Goal: Task Accomplishment & Management: Manage account settings

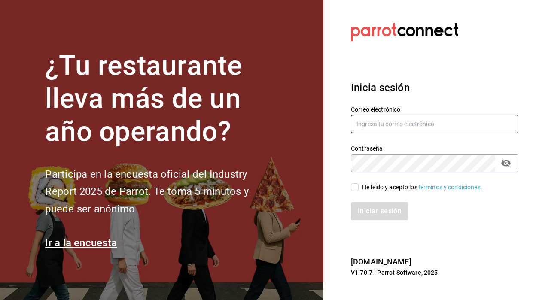
type input "[EMAIL_ADDRESS][DOMAIN_NAME]"
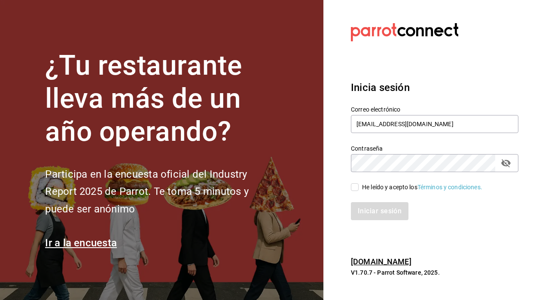
click at [354, 186] on input "He leído y acepto los Términos y condiciones." at bounding box center [355, 187] width 8 height 8
checkbox input "true"
click at [372, 209] on button "Iniciar sesión" at bounding box center [380, 211] width 58 height 18
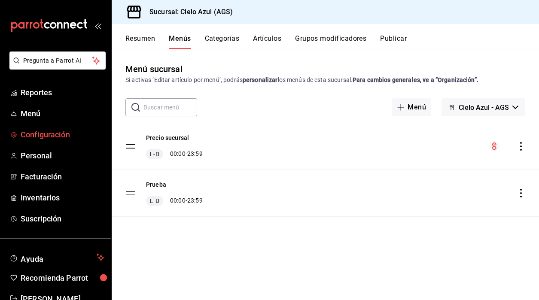
click at [41, 136] on span "Configuración" at bounding box center [63, 135] width 84 height 12
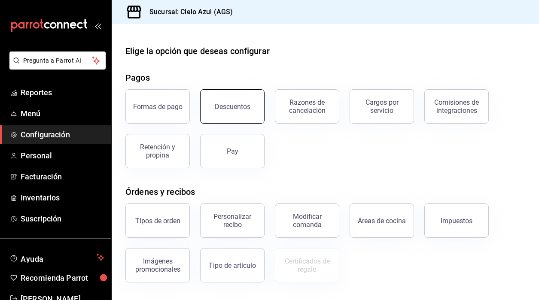
click at [222, 113] on button "Descuentos" at bounding box center [232, 106] width 64 height 34
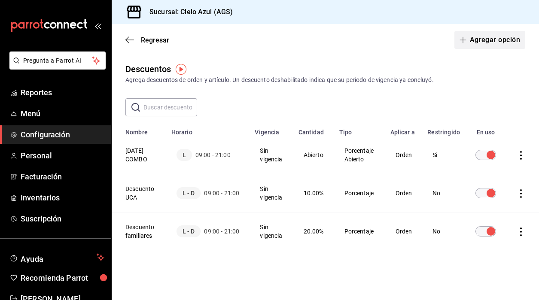
click at [490, 43] on button "Agregar opción" at bounding box center [489, 40] width 71 height 18
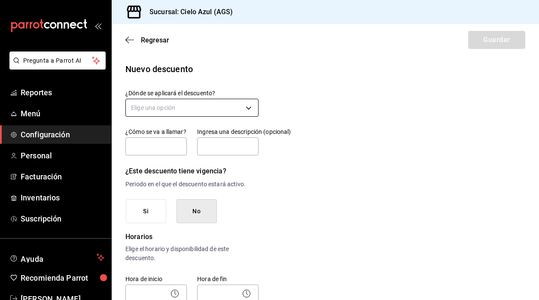
click at [227, 109] on body "Pregunta a Parrot AI Reportes Menú Configuración Personal Facturación Inventari…" at bounding box center [269, 150] width 539 height 300
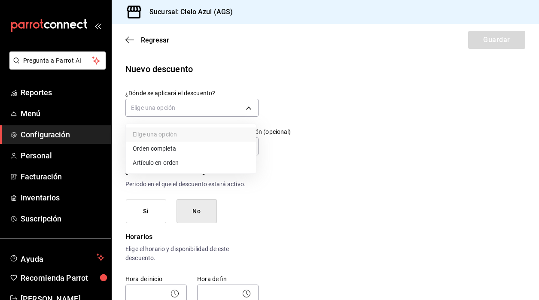
click at [164, 148] on li "Orden completa" at bounding box center [191, 149] width 130 height 14
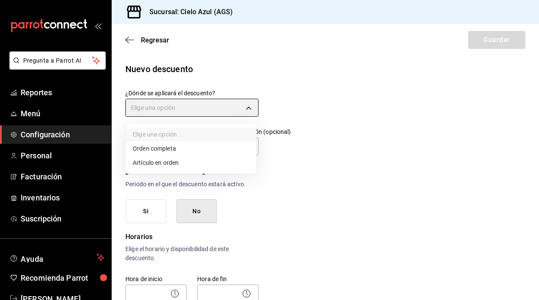
type input "ORDER"
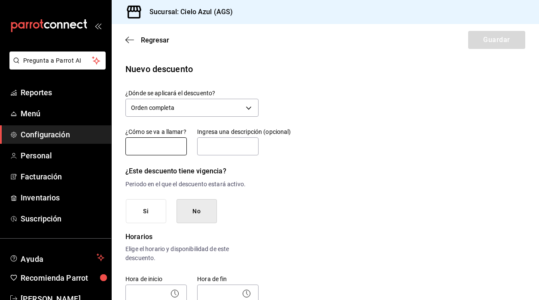
click at [149, 145] on input "text" at bounding box center [155, 146] width 61 height 18
type input "Descuento colaboradores"
click at [230, 149] on input "text" at bounding box center [227, 146] width 61 height 18
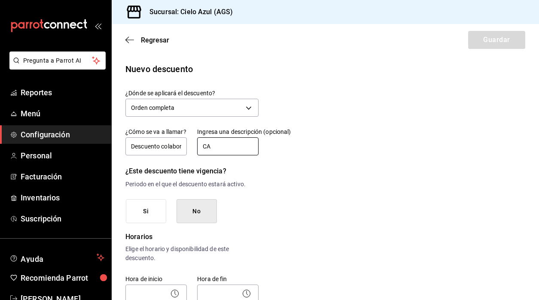
type input "CA"
click at [204, 216] on button "No" at bounding box center [197, 211] width 40 height 24
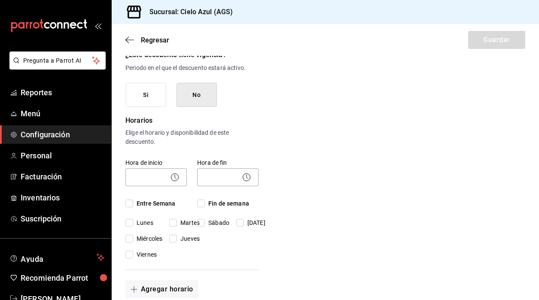
scroll to position [129, 0]
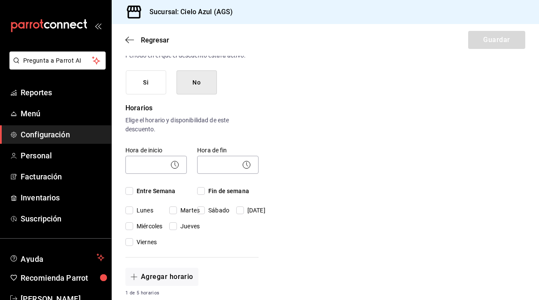
click at [130, 190] on input "Entre Semana" at bounding box center [129, 191] width 8 height 8
checkbox input "true"
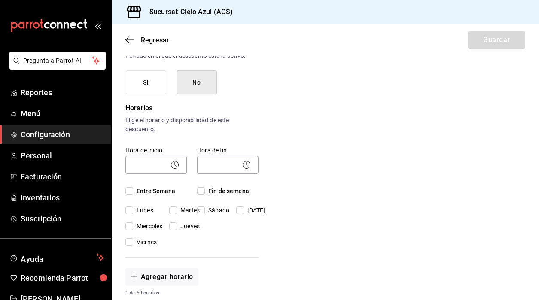
checkbox input "true"
click at [204, 190] on input "Fin de semana" at bounding box center [201, 191] width 8 height 8
checkbox input "true"
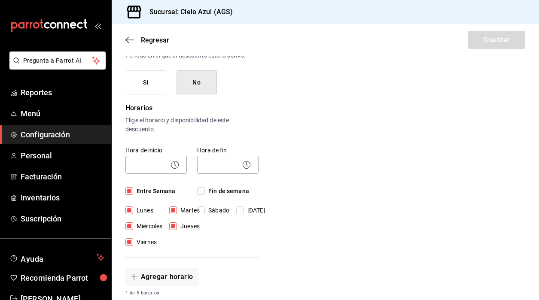
checkbox input "true"
click at [172, 165] on icon at bounding box center [175, 165] width 10 height 10
click at [158, 164] on body "Pregunta a Parrot AI Reportes Menú Configuración Personal Facturación Inventari…" at bounding box center [269, 150] width 539 height 300
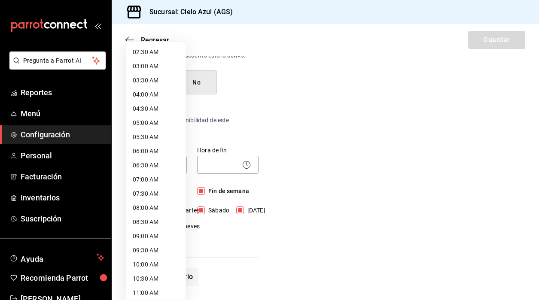
scroll to position [86, 0]
click at [149, 222] on li "09:00 AM" at bounding box center [156, 221] width 60 height 14
type input "09:00"
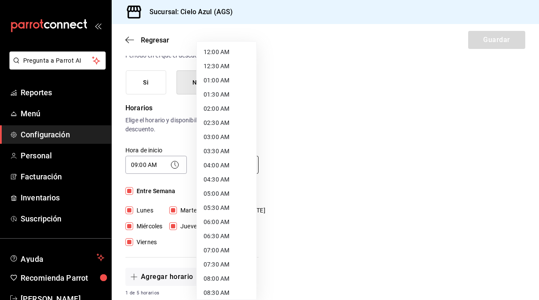
click at [222, 165] on body "Pregunta a Parrot AI Reportes Menú Configuración Personal Facturación Inventari…" at bounding box center [269, 150] width 539 height 300
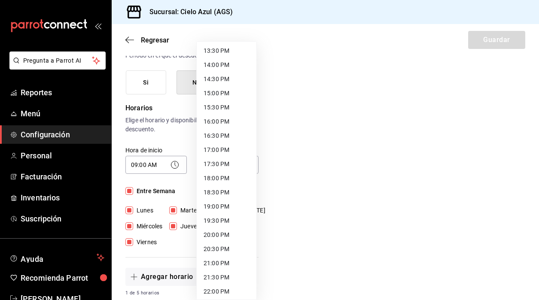
scroll to position [387, 0]
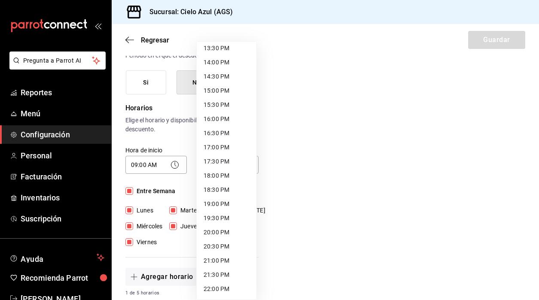
click at [217, 262] on li "21:00 PM" at bounding box center [227, 261] width 60 height 14
type input "21:00"
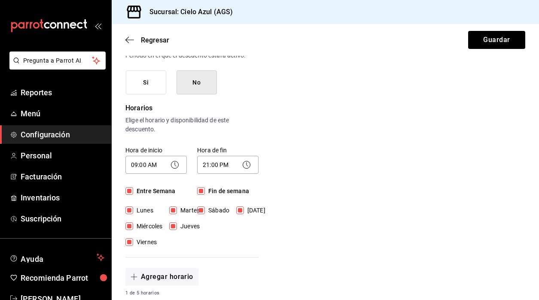
click at [288, 170] on div "Nuevo descuento ¿Dónde se aplicará el descuento? Orden completa ORDER ¿Cómo se …" at bounding box center [325, 268] width 427 height 668
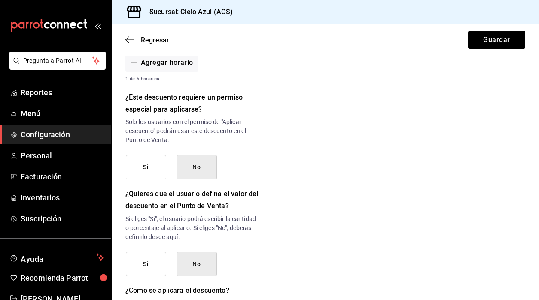
scroll to position [344, 0]
click at [202, 166] on button "No" at bounding box center [197, 167] width 40 height 24
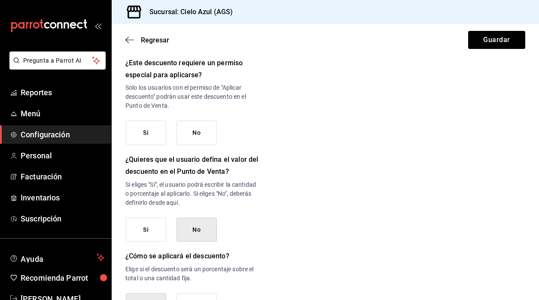
scroll to position [444, 0]
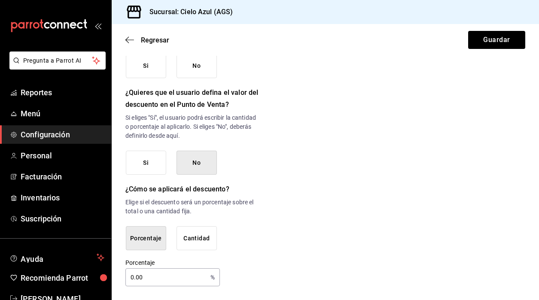
click at [199, 168] on button "No" at bounding box center [197, 163] width 40 height 24
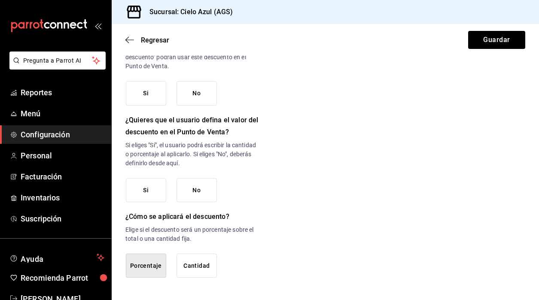
click at [155, 265] on button "Porcentaje" at bounding box center [146, 266] width 40 height 24
click at [157, 264] on button "Porcentaje" at bounding box center [146, 266] width 40 height 24
click at [142, 264] on button "Porcentaje" at bounding box center [146, 266] width 40 height 24
click at [149, 189] on button "Si" at bounding box center [146, 190] width 40 height 24
click at [192, 100] on button "No" at bounding box center [197, 93] width 40 height 24
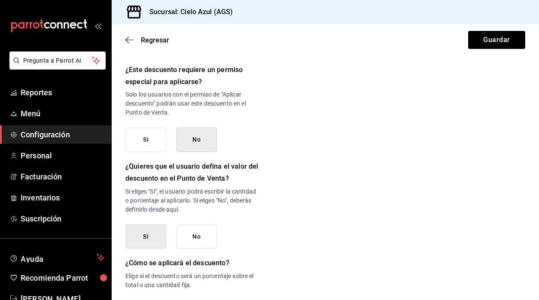
scroll to position [374, 0]
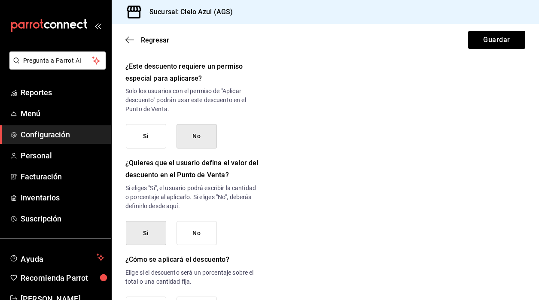
click at [198, 141] on button "No" at bounding box center [197, 136] width 40 height 24
click at [198, 234] on button "No" at bounding box center [197, 233] width 40 height 24
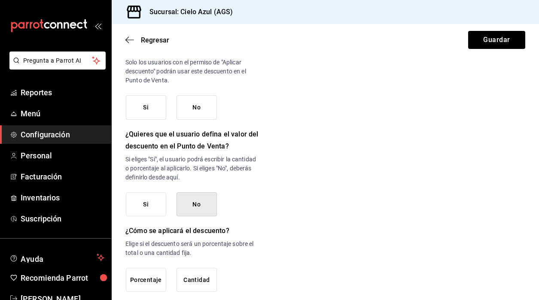
scroll to position [417, 0]
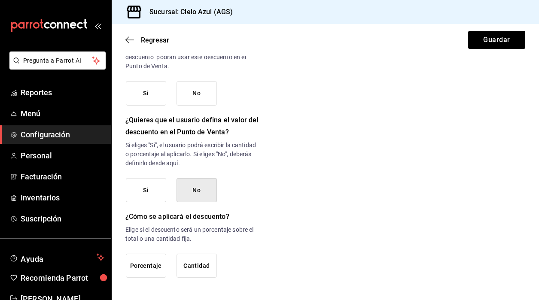
click at [153, 266] on button "Porcentaje" at bounding box center [146, 266] width 40 height 24
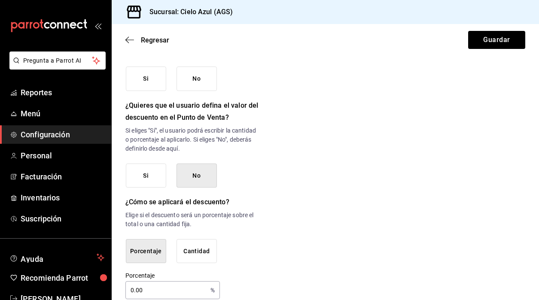
scroll to position [444, 0]
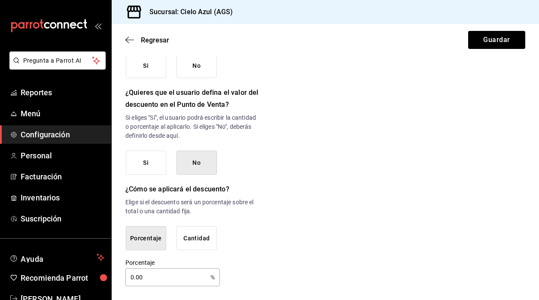
click at [178, 275] on input "0.00" at bounding box center [166, 277] width 82 height 17
type input "0"
type input "50"
click at [229, 271] on div "Porcentaje 50 % Porcentaje" at bounding box center [191, 272] width 133 height 27
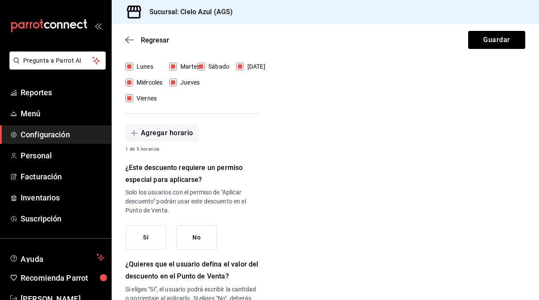
scroll to position [101, 0]
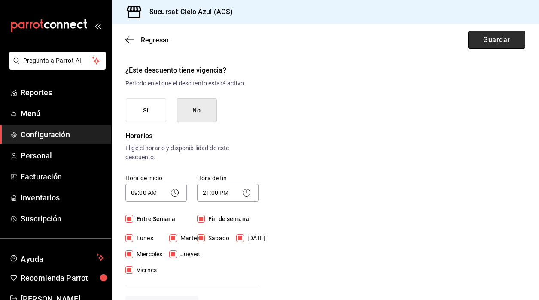
click at [491, 41] on button "Guardar" at bounding box center [496, 40] width 57 height 18
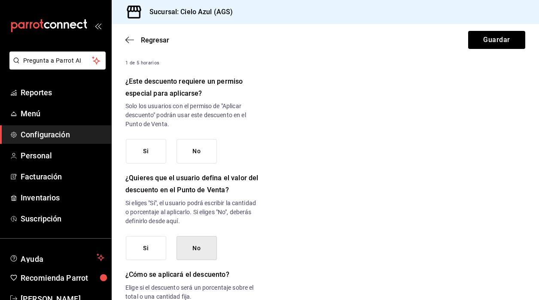
scroll to position [359, 0]
click at [206, 151] on button "No" at bounding box center [197, 152] width 40 height 24
click at [484, 46] on button "Guardar" at bounding box center [496, 40] width 57 height 18
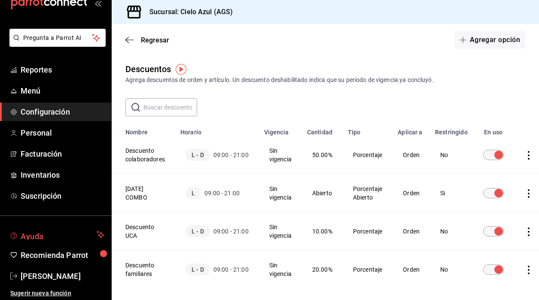
scroll to position [24, 0]
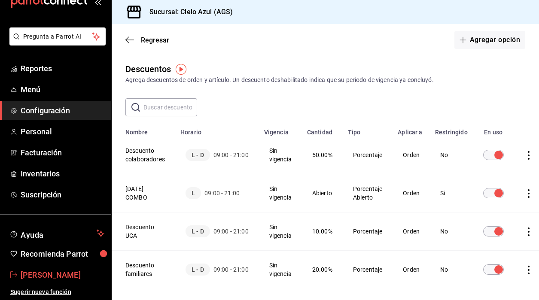
click at [53, 274] on span "[PERSON_NAME]" at bounding box center [63, 275] width 84 height 12
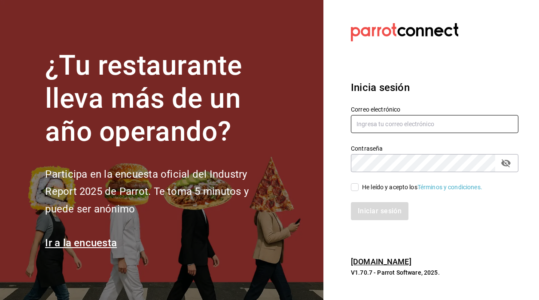
type input "[EMAIL_ADDRESS][DOMAIN_NAME]"
